Goal: Information Seeking & Learning: Learn about a topic

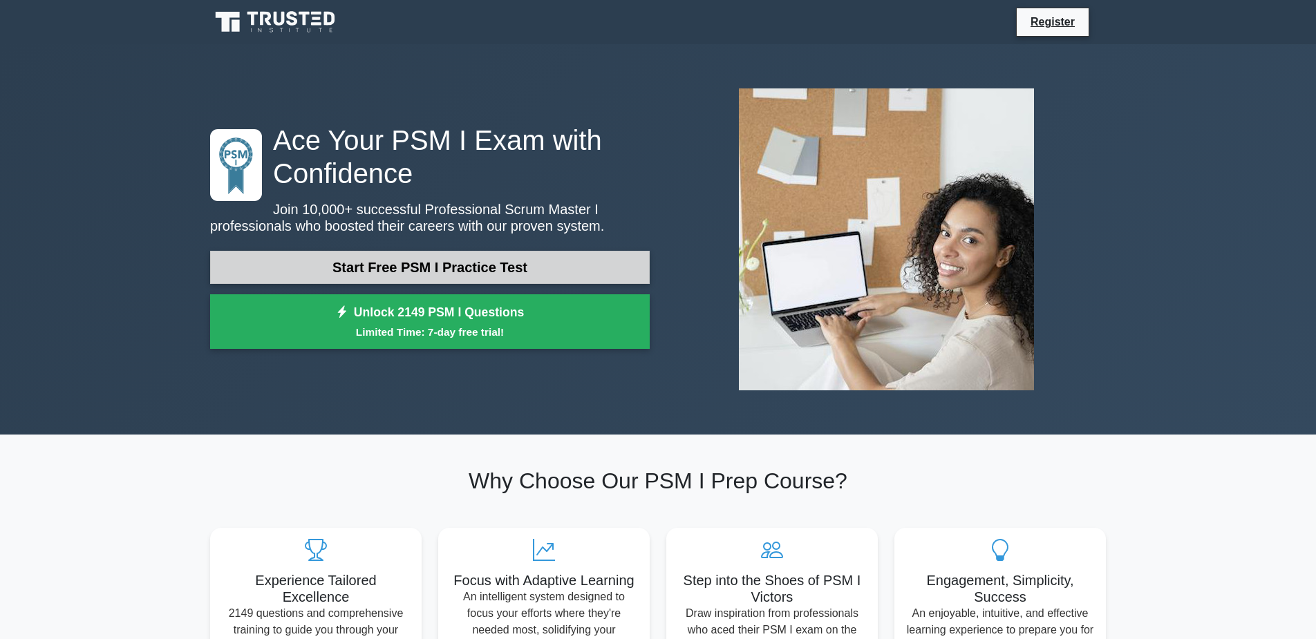
click at [548, 269] on link "Start Free PSM I Practice Test" at bounding box center [429, 267] width 439 height 33
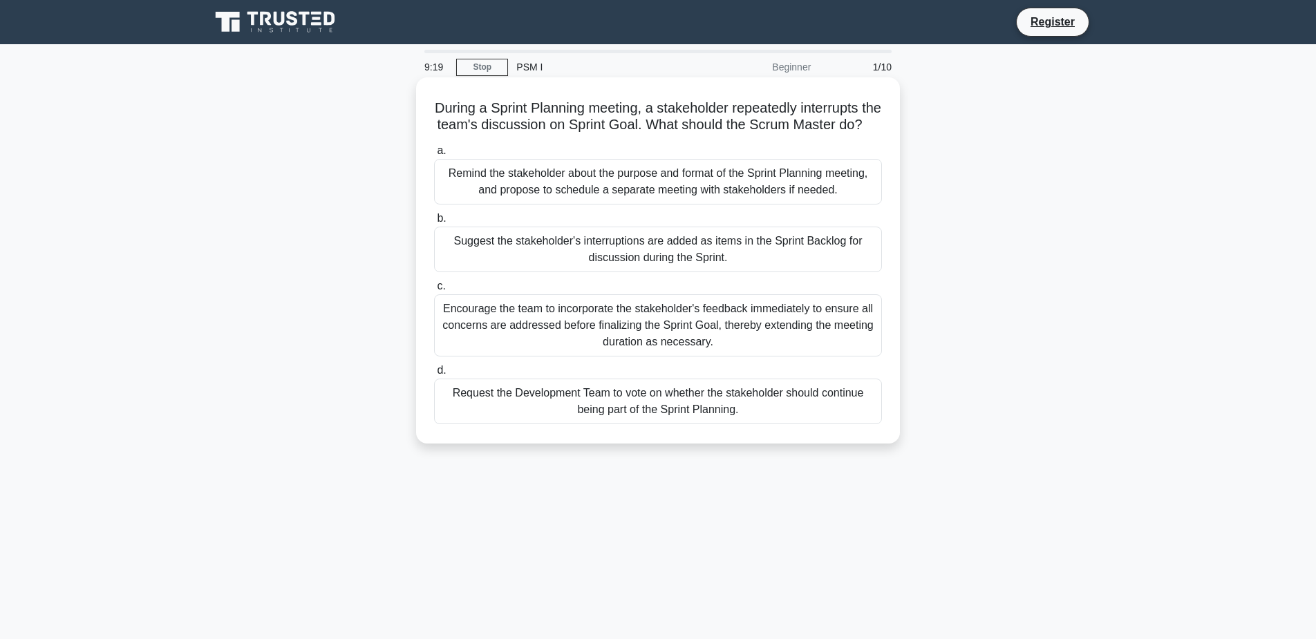
click at [585, 205] on div "Remind the stakeholder about the purpose and format of the Sprint Planning meet…" at bounding box center [658, 182] width 448 height 46
click at [434, 155] on input "a. Remind the stakeholder about the purpose and format of the Sprint Planning m…" at bounding box center [434, 150] width 0 height 9
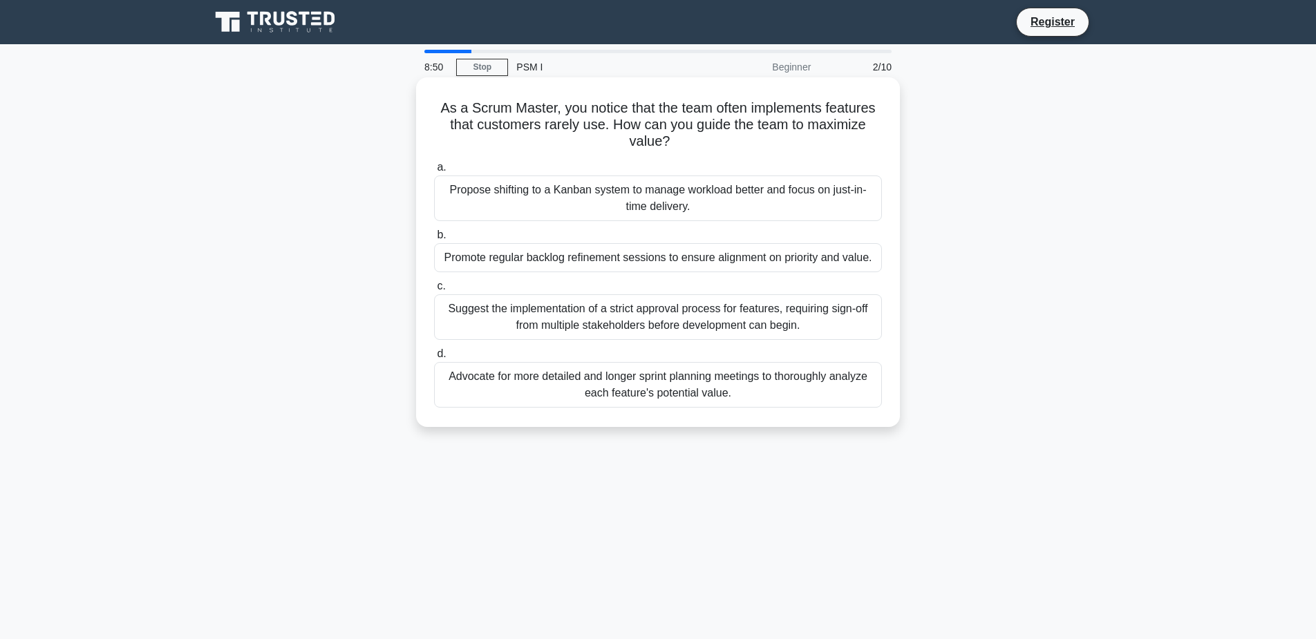
click at [734, 261] on div "Promote regular backlog refinement sessions to ensure alignment on priority and…" at bounding box center [658, 257] width 448 height 29
click at [434, 240] on input "b. Promote regular backlog refinement sessions to ensure alignment on priority …" at bounding box center [434, 235] width 0 height 9
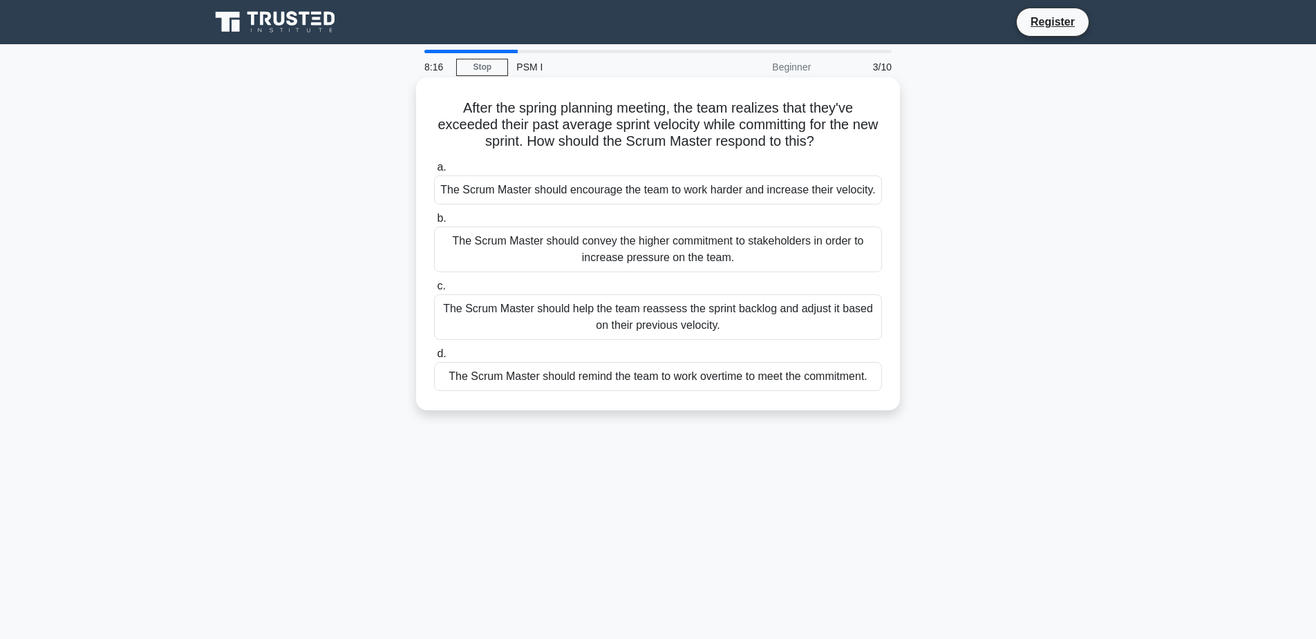
click at [493, 317] on div "The Scrum Master should help the team reassess the sprint backlog and adjust it…" at bounding box center [658, 317] width 448 height 46
click at [434, 291] on input "c. The Scrum Master should help the team reassess the sprint backlog and adjust…" at bounding box center [434, 286] width 0 height 9
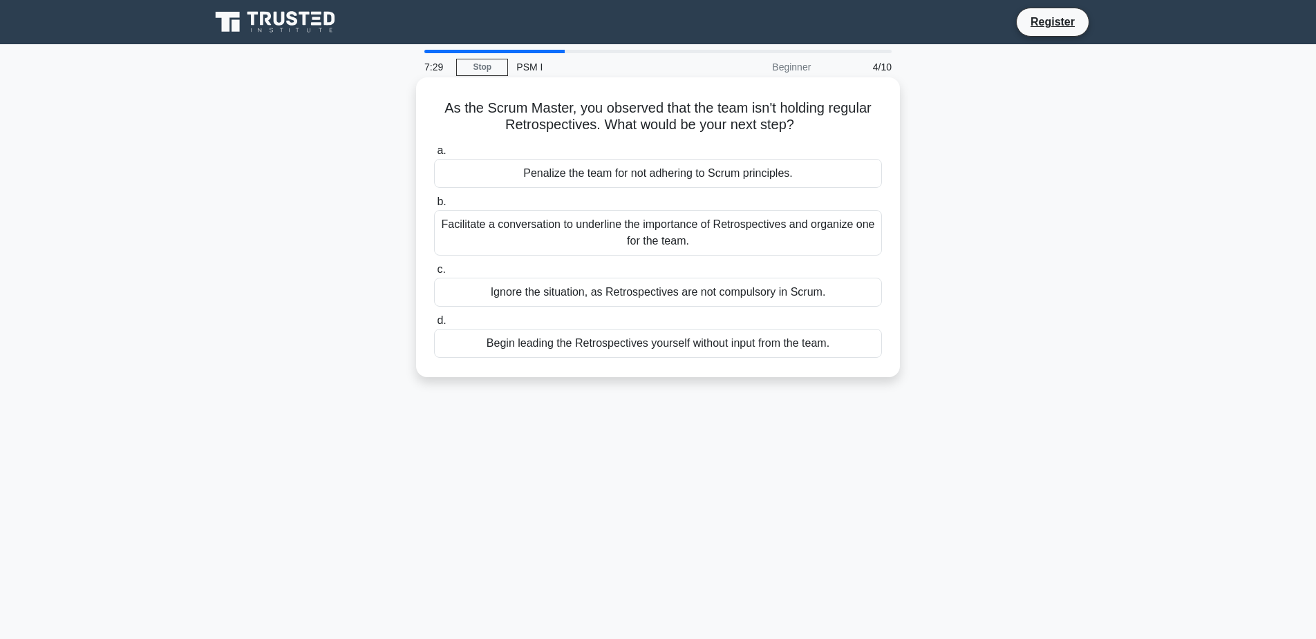
click at [539, 229] on div "Facilitate a conversation to underline the importance of Retrospectives and org…" at bounding box center [658, 233] width 448 height 46
click at [434, 207] on input "b. Facilitate a conversation to underline the importance of Retrospectives and …" at bounding box center [434, 202] width 0 height 9
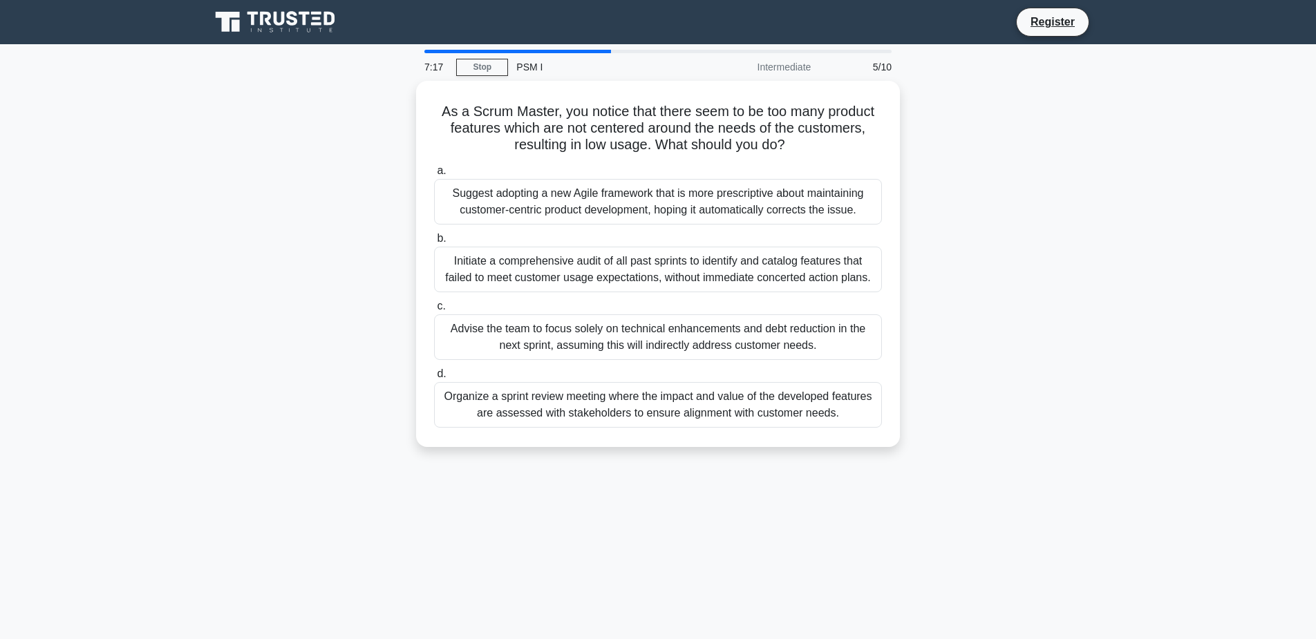
click at [328, 357] on div "As a Scrum Master, you notice that there seem to be too many product features w…" at bounding box center [658, 272] width 912 height 383
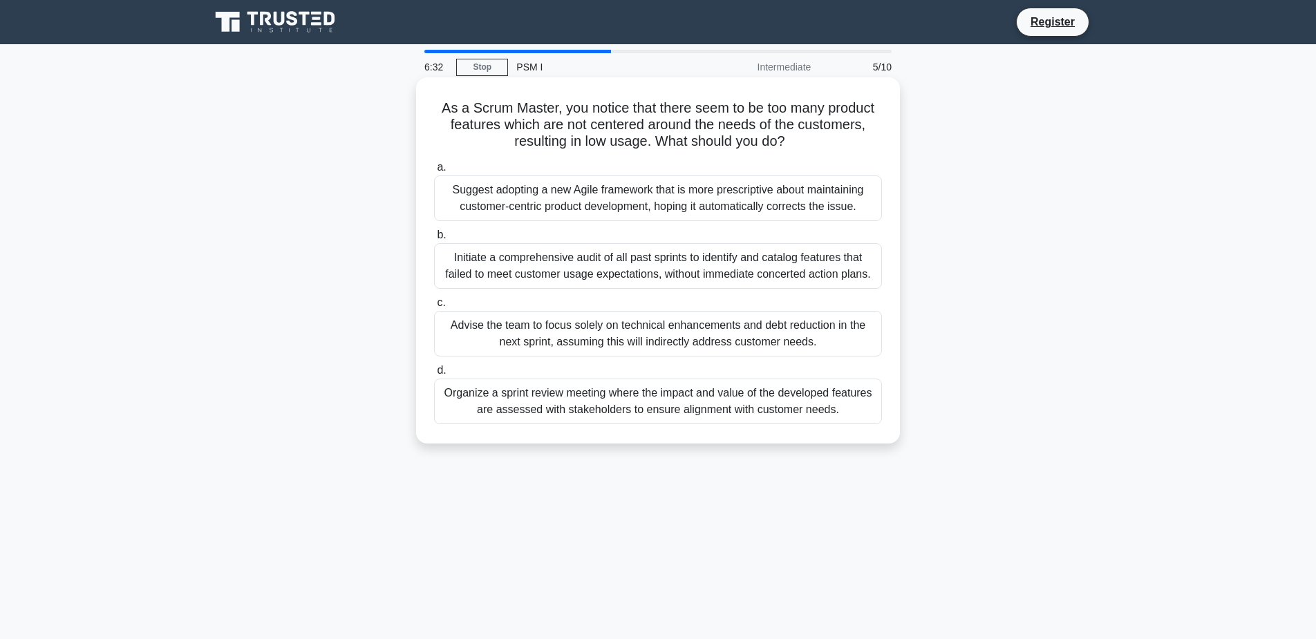
click at [513, 398] on div "Organize a sprint review meeting where the impact and value of the developed fe…" at bounding box center [658, 402] width 448 height 46
click at [434, 375] on input "d. Organize a sprint review meeting where the impact and value of the developed…" at bounding box center [434, 370] width 0 height 9
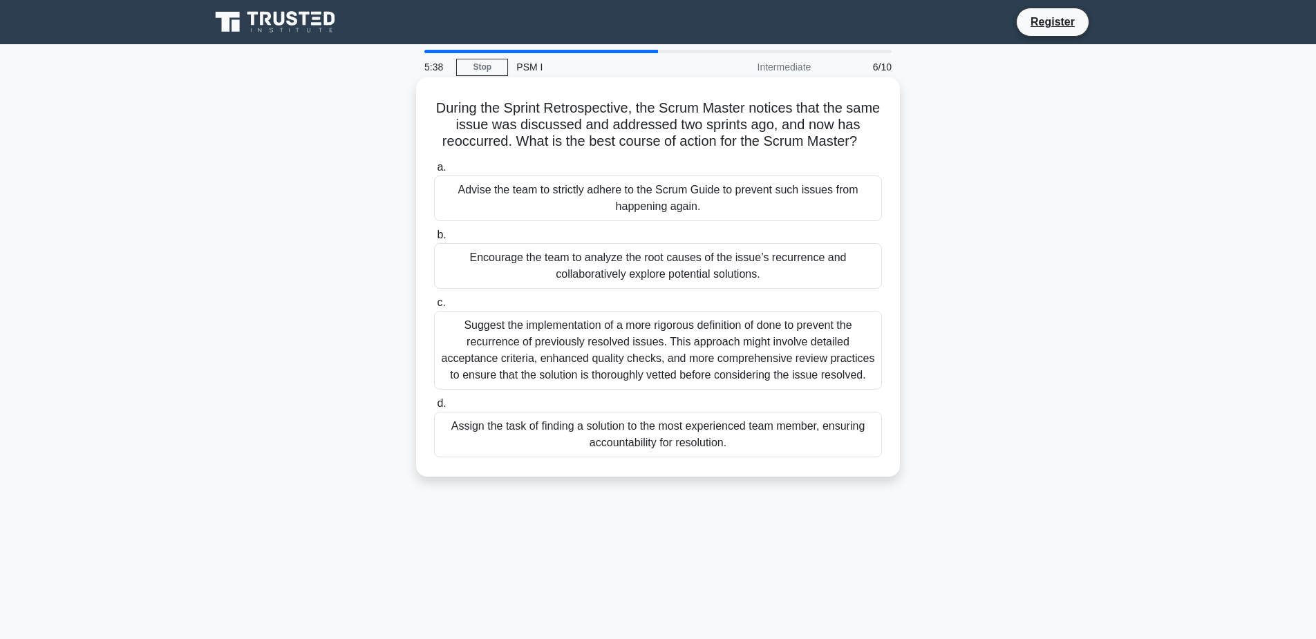
click at [586, 270] on div "Encourage the team to analyze the root causes of the issue’s recurrence and col…" at bounding box center [658, 266] width 448 height 46
click at [434, 240] on input "b. Encourage the team to analyze the root causes of the issue’s recurrence and …" at bounding box center [434, 235] width 0 height 9
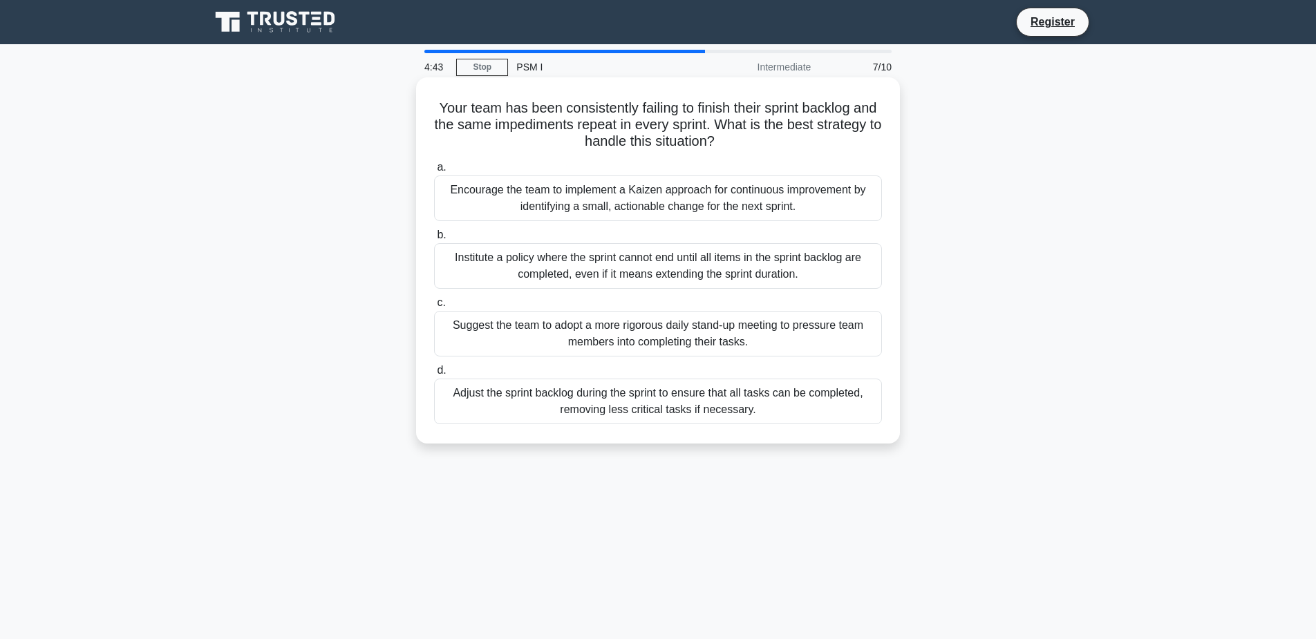
click at [552, 196] on div "Encourage the team to implement a Kaizen approach for continuous improvement by…" at bounding box center [658, 198] width 448 height 46
click at [434, 172] on input "a. Encourage the team to implement a Kaizen approach for continuous improvement…" at bounding box center [434, 167] width 0 height 9
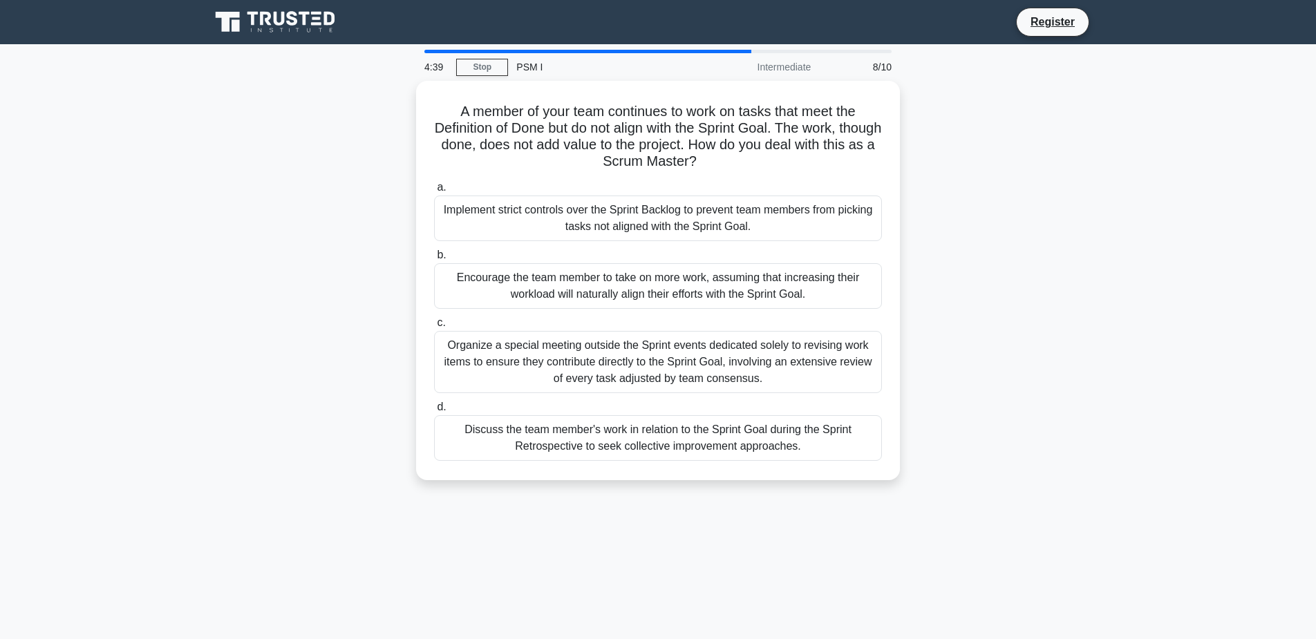
click at [354, 292] on div "A member of your team continues to work on tasks that meet the Definition of Do…" at bounding box center [658, 289] width 912 height 416
click at [564, 439] on div "Discuss the team member's work in relation to the Sprint Goal during the Sprint…" at bounding box center [658, 435] width 448 height 46
click at [434, 408] on input "d. Discuss the team member's work in relation to the Sprint Goal during the Spr…" at bounding box center [434, 403] width 0 height 9
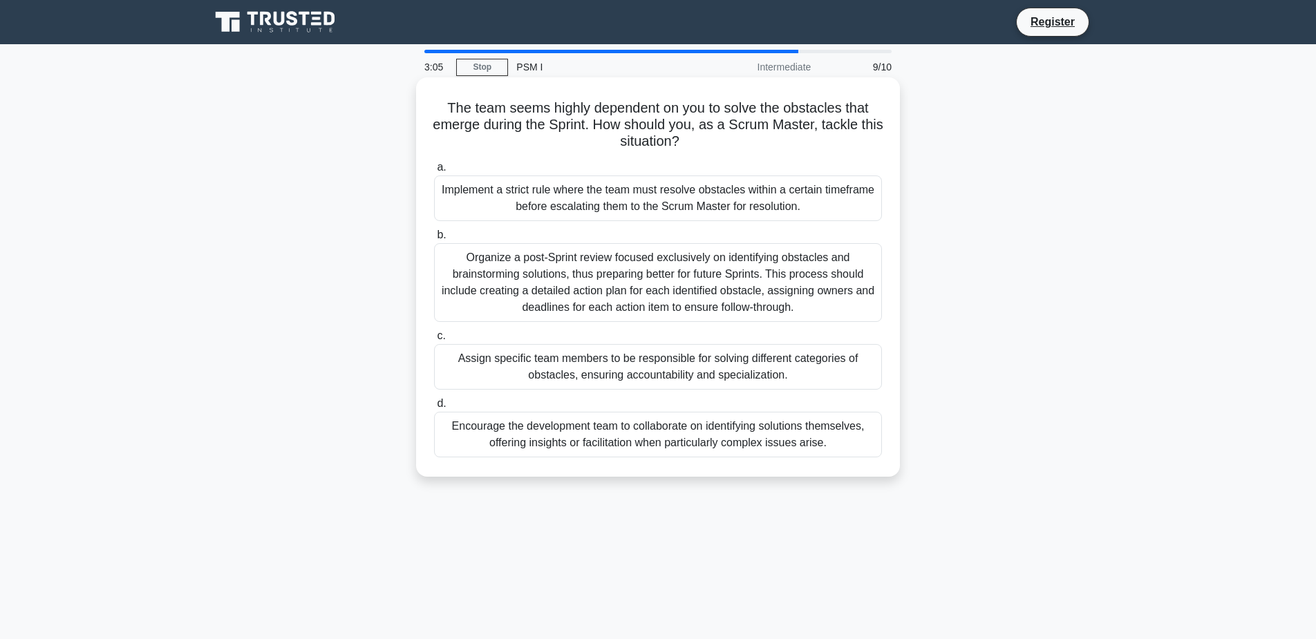
click at [600, 450] on div "Encourage the development team to collaborate on identifying solutions themselv…" at bounding box center [658, 435] width 448 height 46
click at [434, 408] on input "d. Encourage the development team to collaborate on identifying solutions thems…" at bounding box center [434, 403] width 0 height 9
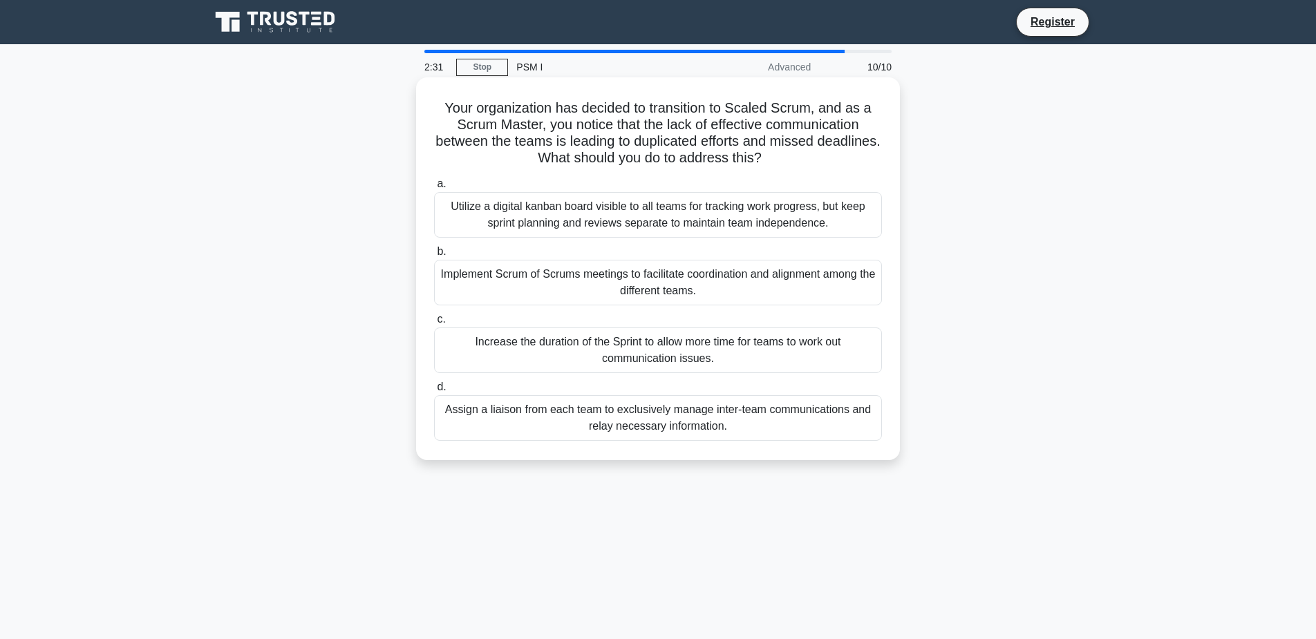
click at [579, 199] on div "Utilize a digital kanban board visible to all teams for tracking work progress,…" at bounding box center [658, 215] width 448 height 46
click at [434, 189] on input "a. Utilize a digital kanban board visible to all teams for tracking work progre…" at bounding box center [434, 184] width 0 height 9
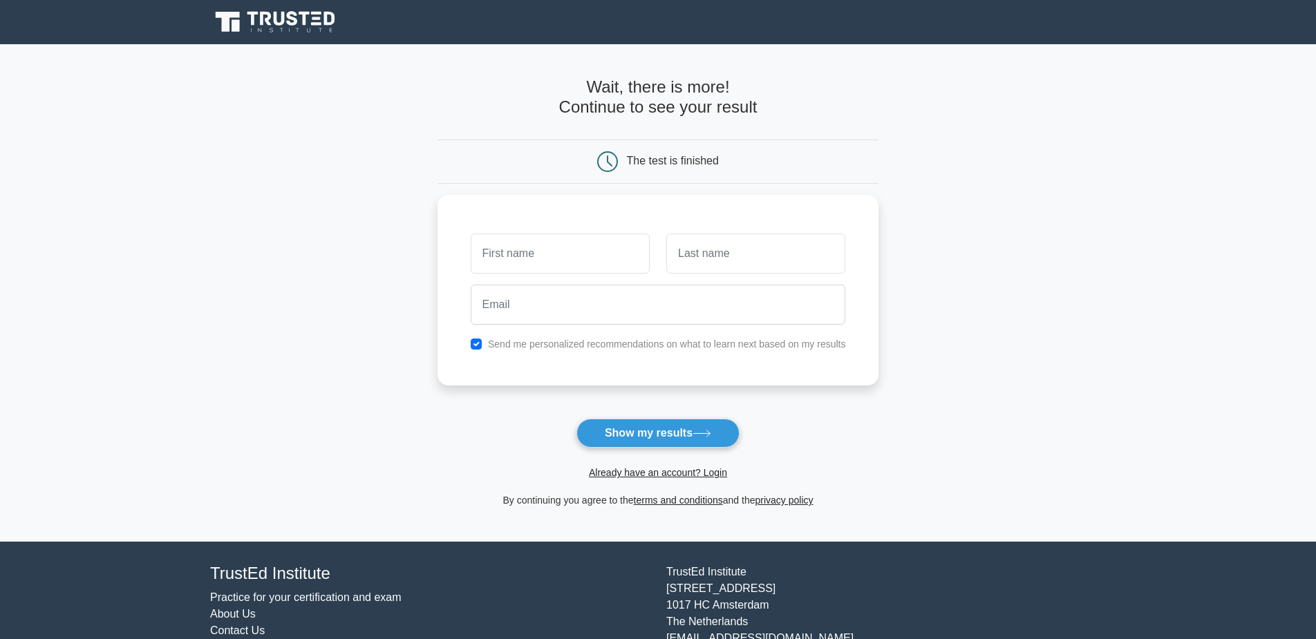
click at [325, 292] on main "Wait, there is more! Continue to see your result The test is finished and the" at bounding box center [658, 292] width 1316 height 497
